Goal: Complete application form: Complete application form

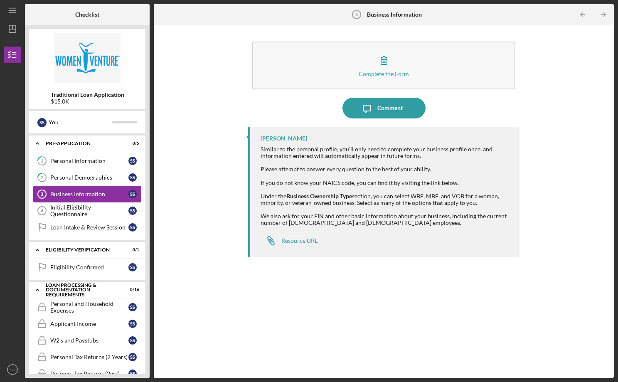
click at [81, 193] on div "Business Information" at bounding box center [89, 194] width 78 height 7
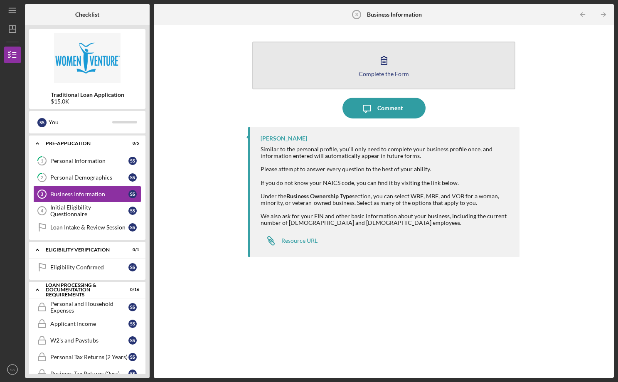
click at [382, 59] on icon "button" at bounding box center [384, 60] width 21 height 21
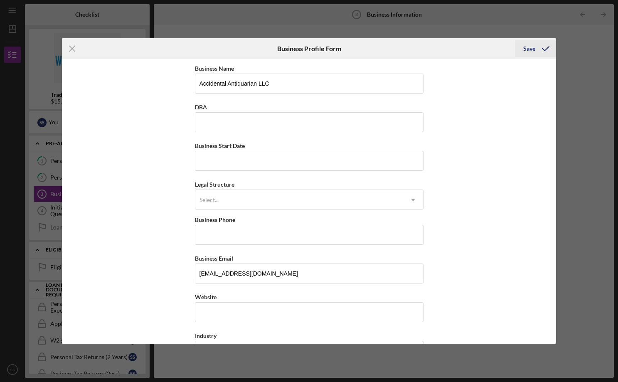
click at [534, 49] on div "Save" at bounding box center [529, 48] width 12 height 17
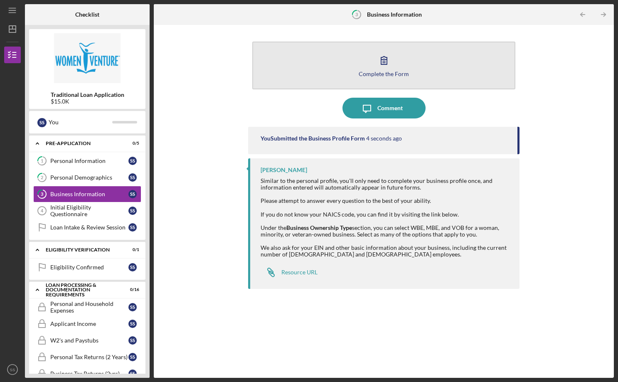
click at [385, 60] on icon "button" at bounding box center [384, 60] width 21 height 21
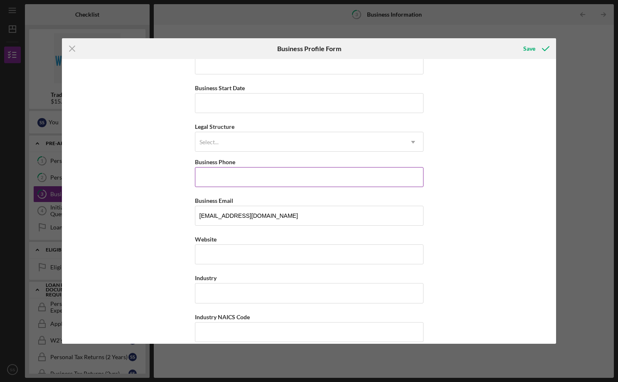
scroll to position [65, 0]
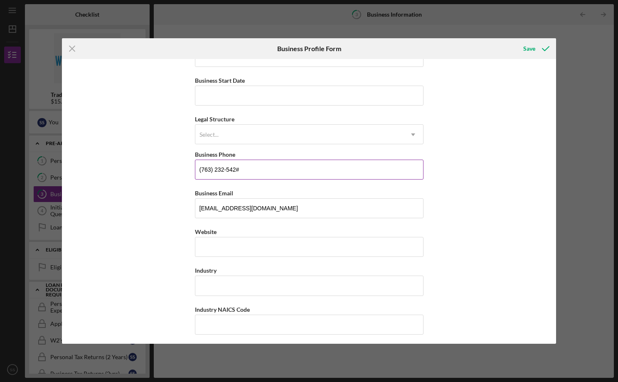
type input "[PHONE_NUMBER]"
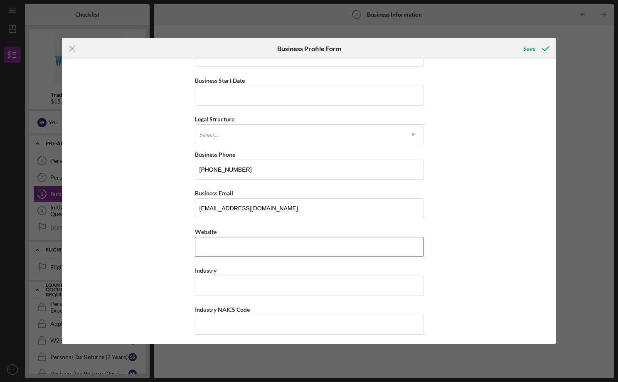
click at [306, 252] on input "Website" at bounding box center [309, 247] width 229 height 20
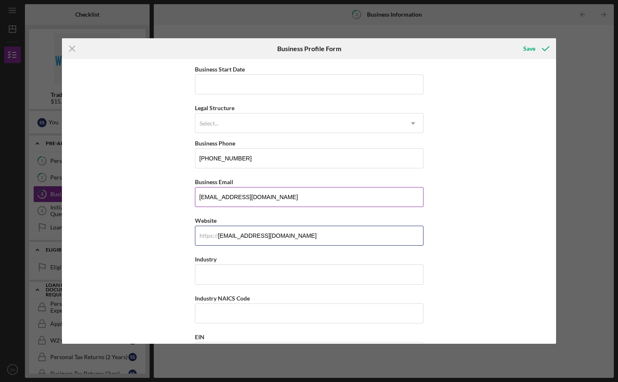
scroll to position [189, 0]
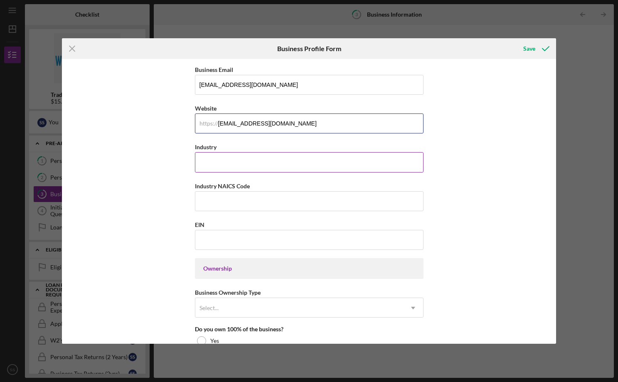
type input "[EMAIL_ADDRESS][DOMAIN_NAME]"
click at [262, 165] on input "Industry" at bounding box center [309, 162] width 229 height 20
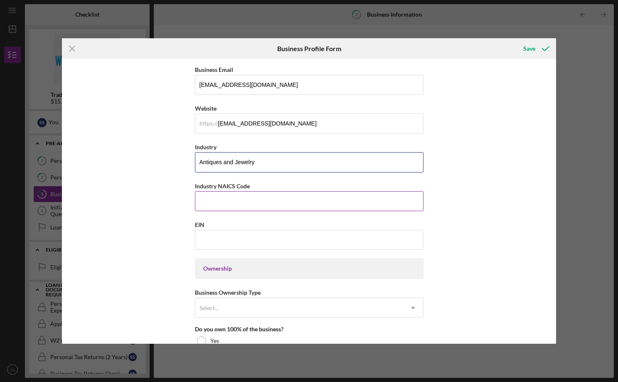
type input "Antiques and Jewelry"
drag, startPoint x: 235, startPoint y: 186, endPoint x: 217, endPoint y: 183, distance: 18.2
click at [217, 183] on label "Industry NAICS Code" at bounding box center [222, 186] width 55 height 7
click at [217, 191] on input "Industry NAICS Code" at bounding box center [309, 201] width 229 height 20
paste input "448310"
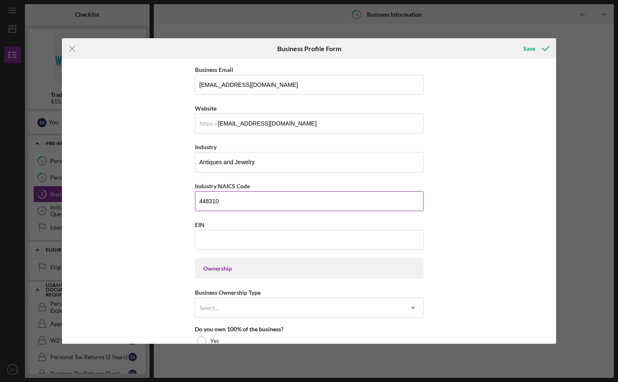
click at [226, 202] on input "448310" at bounding box center [309, 201] width 229 height 20
paste input "53"
type input "453310"
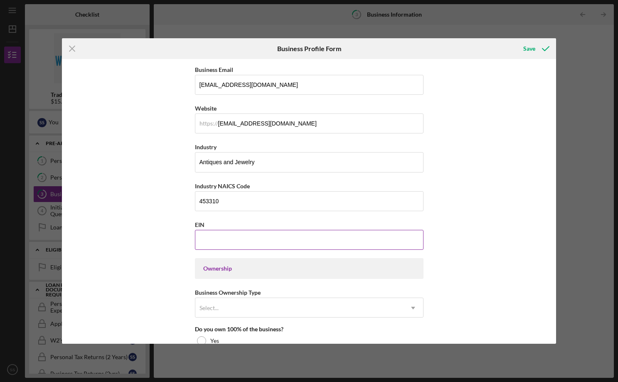
click at [225, 240] on input "EIN" at bounding box center [309, 240] width 229 height 20
paste input "[US_EMPLOYER_IDENTIFICATION_NUMBER]"
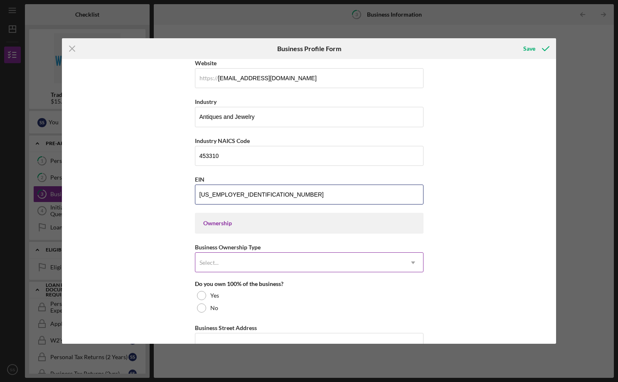
scroll to position [273, 0]
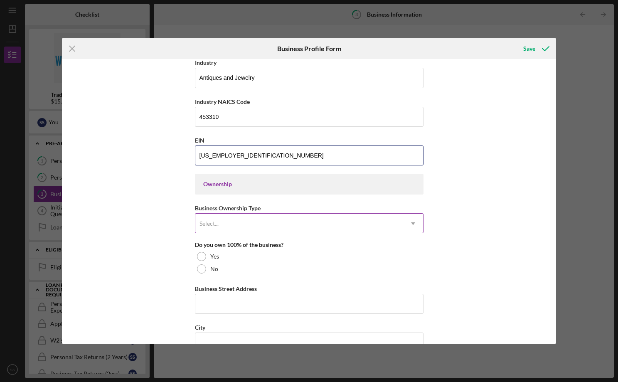
type input "[US_EMPLOYER_IDENTIFICATION_NUMBER]"
click at [235, 226] on div "Select..." at bounding box center [299, 223] width 208 height 19
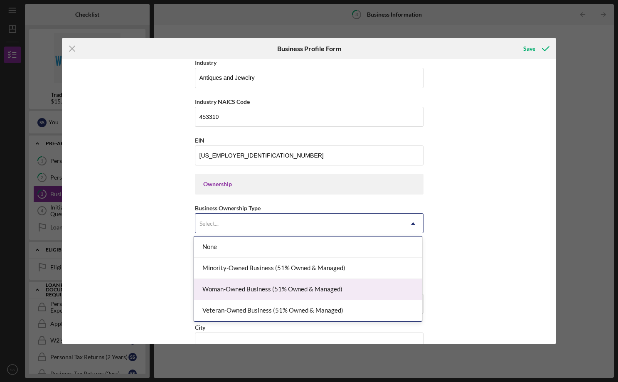
click at [297, 288] on div "Woman-Owned Business (51% Owned & Managed)" at bounding box center [308, 289] width 228 height 21
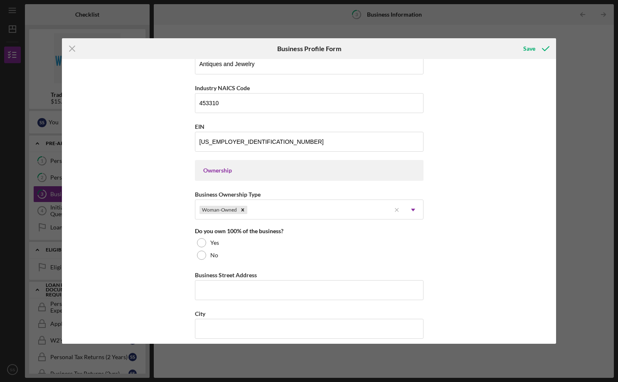
scroll to position [396, 0]
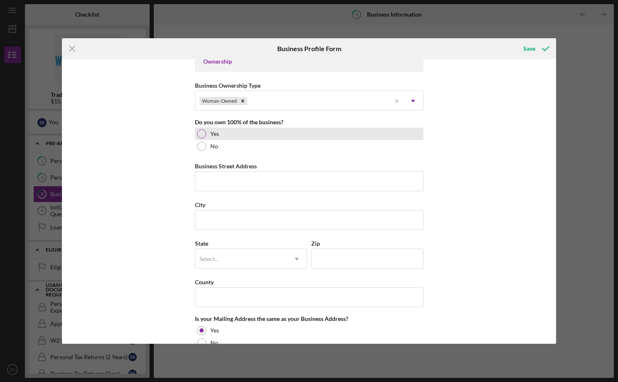
click at [217, 132] on label "Yes" at bounding box center [214, 134] width 9 height 7
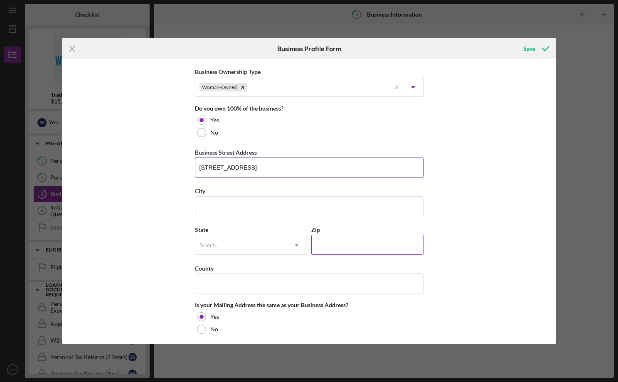
scroll to position [431, 0]
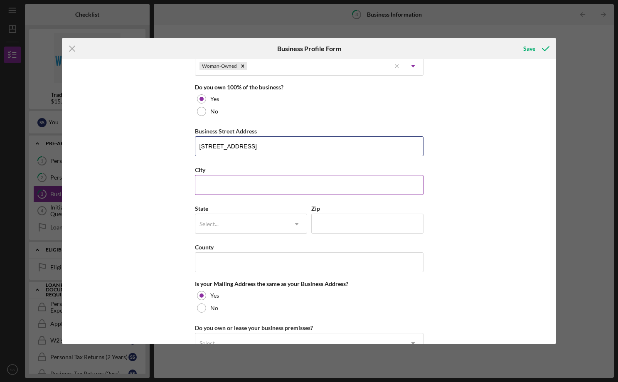
type input "[STREET_ADDRESS]"
type input "Savage"
click at [215, 224] on div "Select..." at bounding box center [209, 224] width 19 height 7
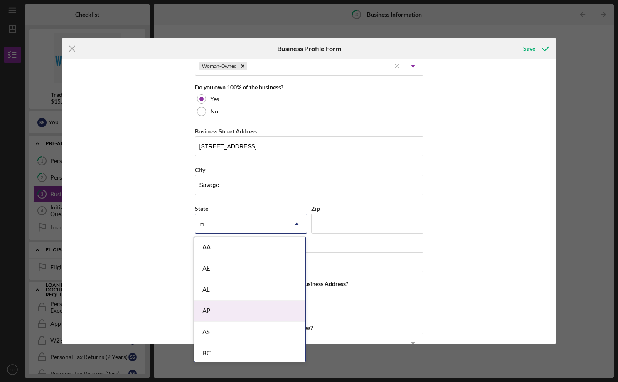
scroll to position [229, 0]
type input "mn"
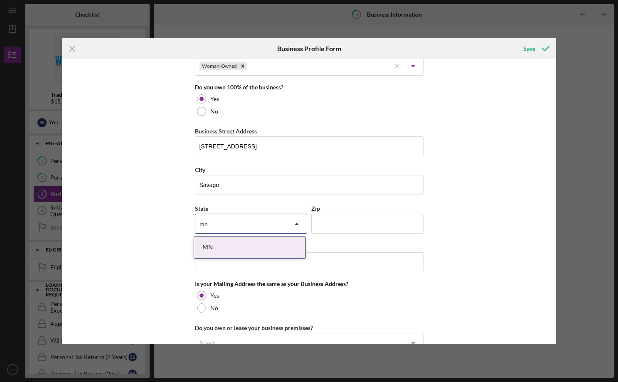
scroll to position [0, 0]
click at [222, 249] on div "MN" at bounding box center [249, 247] width 111 height 21
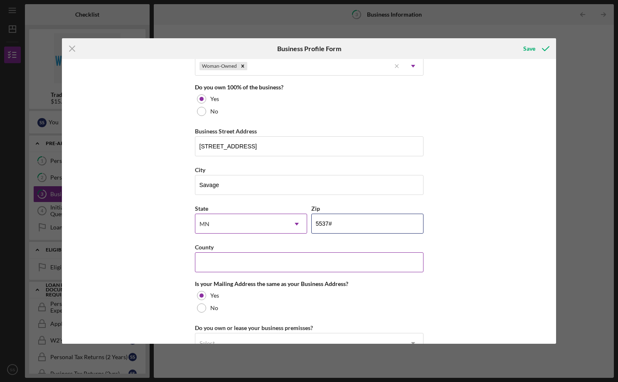
type input "55378"
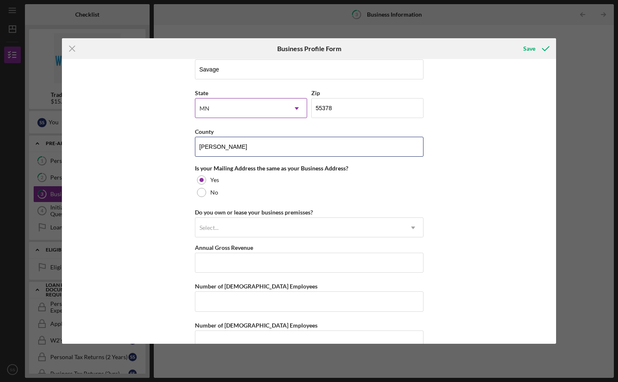
scroll to position [565, 0]
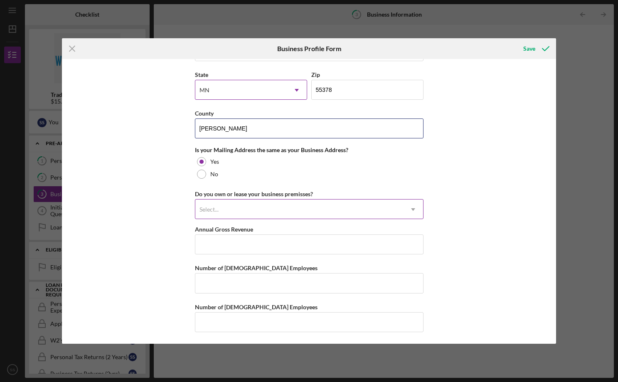
type input "[PERSON_NAME]"
click at [216, 209] on div "Select..." at bounding box center [209, 209] width 19 height 7
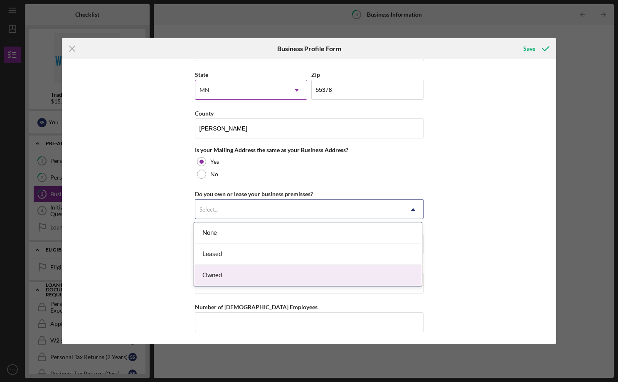
click at [237, 276] on div "Owned" at bounding box center [308, 275] width 228 height 21
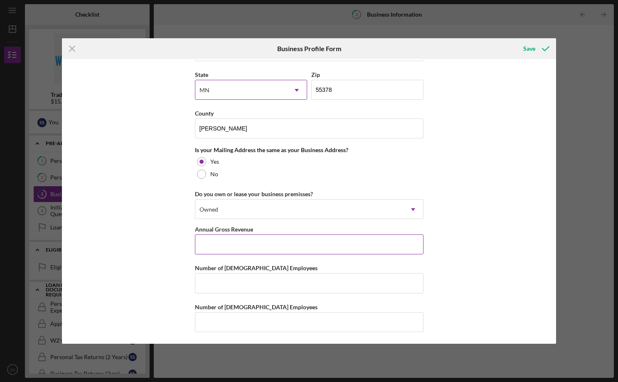
click at [248, 246] on input "Annual Gross Revenue" at bounding box center [309, 244] width 229 height 20
click at [252, 280] on input "Number of [DEMOGRAPHIC_DATA] Employees" at bounding box center [309, 283] width 229 height 20
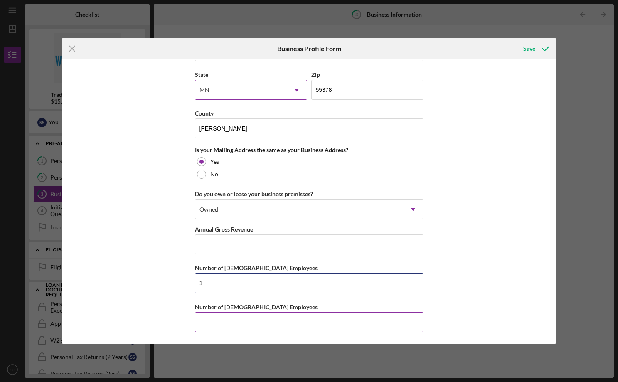
type input "1"
click at [282, 323] on input "Number of [DEMOGRAPHIC_DATA] Employees" at bounding box center [309, 322] width 229 height 20
type input "0"
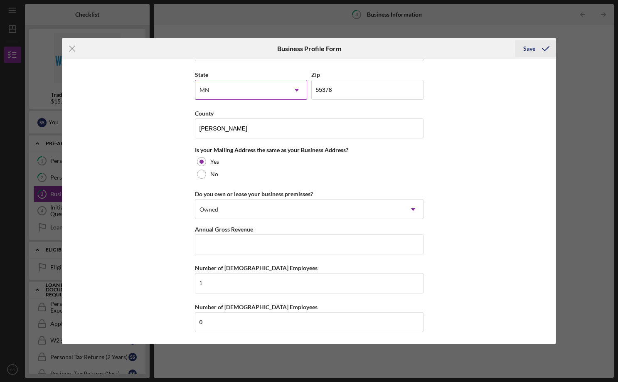
click at [525, 47] on div "Save" at bounding box center [529, 48] width 12 height 17
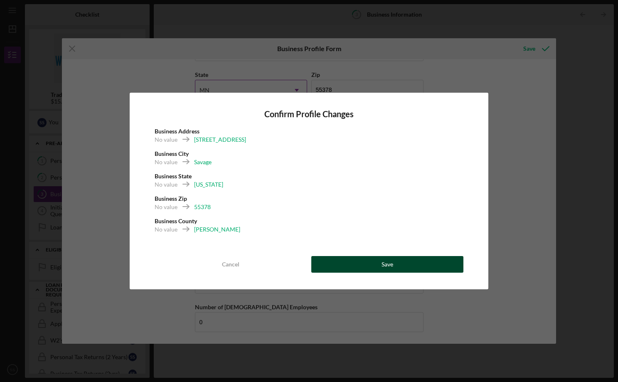
click at [390, 267] on div "Save" at bounding box center [388, 264] width 12 height 17
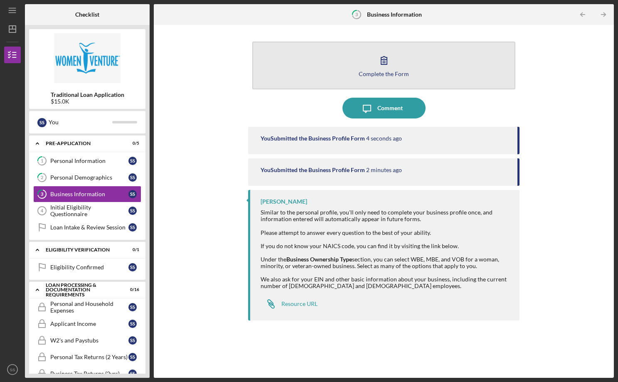
click at [383, 61] on icon "button" at bounding box center [384, 61] width 6 height 8
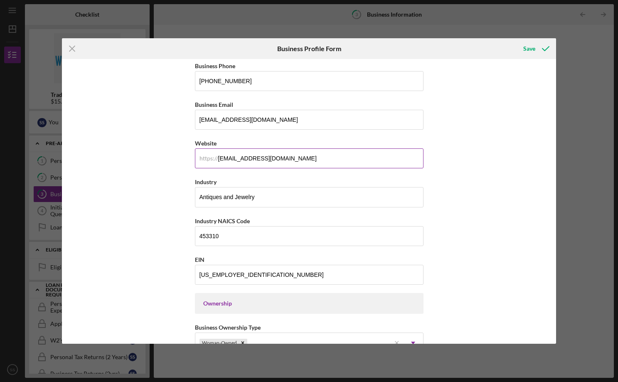
scroll to position [216, 0]
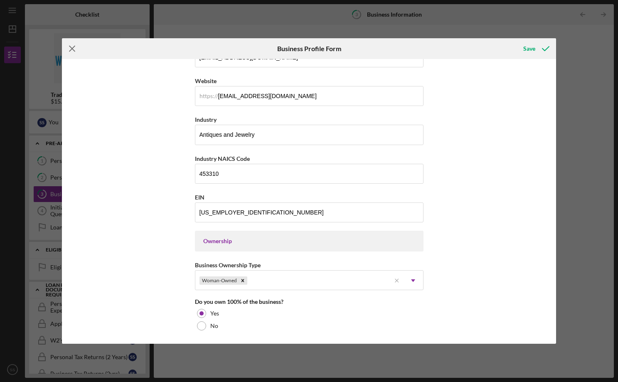
click at [71, 46] on icon "Icon/Menu Close" at bounding box center [72, 48] width 21 height 21
